Goal: Transaction & Acquisition: Purchase product/service

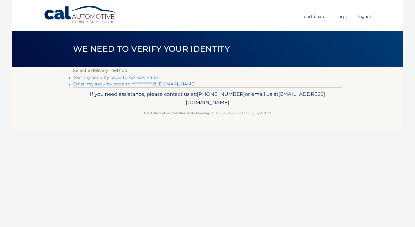
click at [125, 84] on link "**********" at bounding box center [134, 83] width 123 height 5
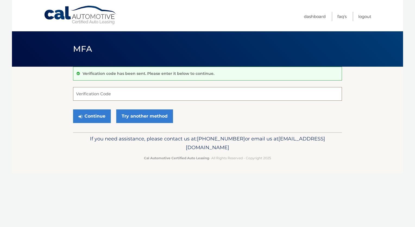
click at [101, 97] on input "Verification Code" at bounding box center [207, 94] width 269 height 14
type input "525290"
click at [98, 119] on button "Continue" at bounding box center [92, 116] width 38 height 14
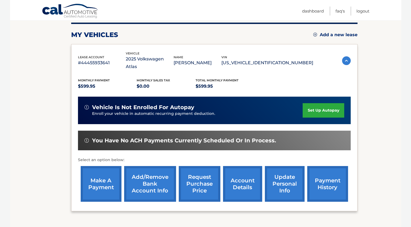
scroll to position [69, 0]
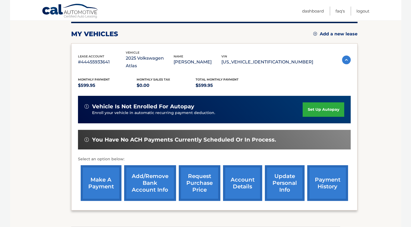
click at [94, 178] on link "make a payment" at bounding box center [101, 183] width 41 height 36
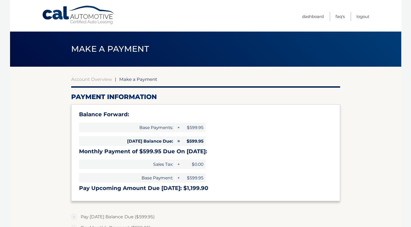
select select "MTAyYzIyMzAtNmE0MC00MGVkLWJkNWQtYmI3OTExOGYwYWZj"
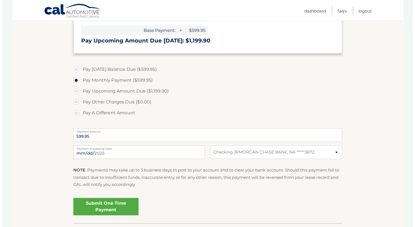
scroll to position [152, 0]
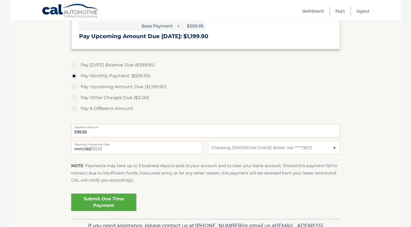
click at [97, 198] on link "Submit One Time Payment" at bounding box center [103, 201] width 65 height 17
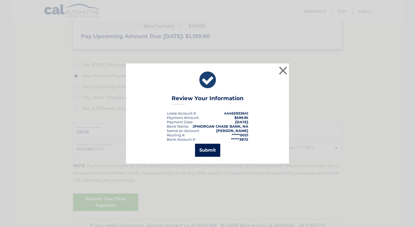
click at [214, 151] on button "Submit" at bounding box center [207, 149] width 25 height 13
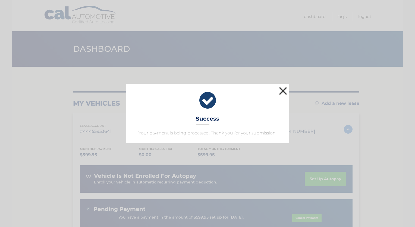
click at [281, 94] on button "×" at bounding box center [283, 90] width 11 height 11
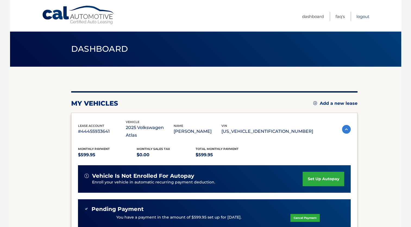
click at [359, 17] on link "Logout" at bounding box center [362, 16] width 13 height 9
